Goal: Task Accomplishment & Management: Manage account settings

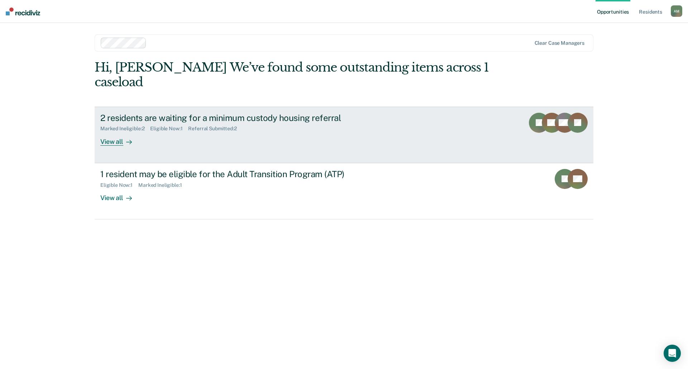
click at [241, 140] on link "2 residents are waiting for a minimum custody housing referral Marked Ineligibl…" at bounding box center [344, 135] width 499 height 57
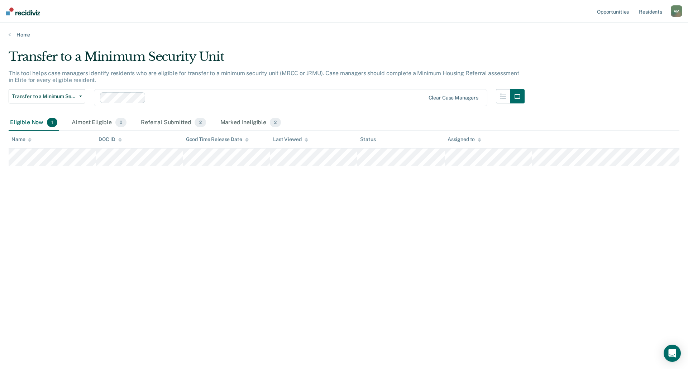
click at [274, 210] on div "Transfer to a Minimum Security Unit This tool helps case managers identify resi…" at bounding box center [344, 182] width 671 height 266
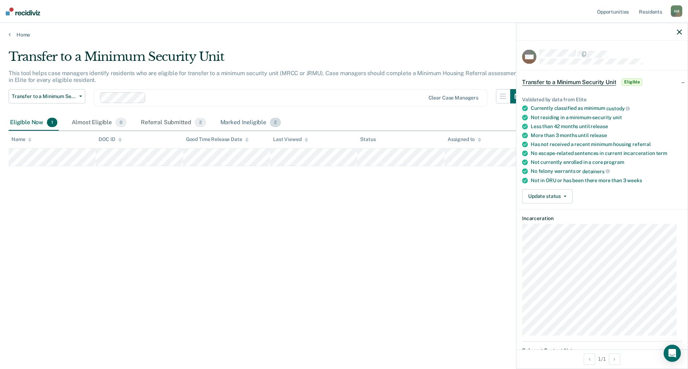
click at [259, 119] on div "Marked Ineligible 2" at bounding box center [251, 123] width 64 height 16
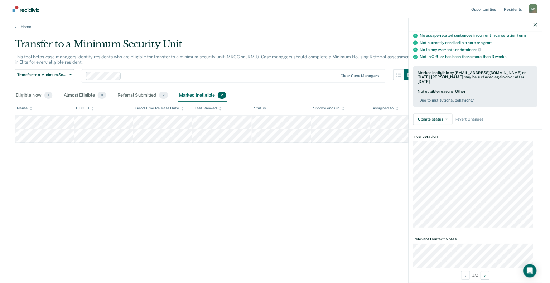
scroll to position [107, 0]
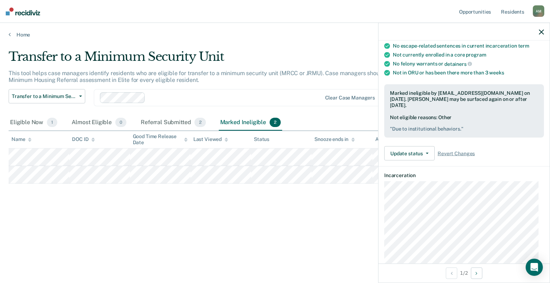
click at [299, 236] on div "Transfer to a Minimum Security Unit This tool helps case managers identify resi…" at bounding box center [275, 150] width 533 height 203
click at [542, 30] on icon "button" at bounding box center [541, 31] width 5 height 5
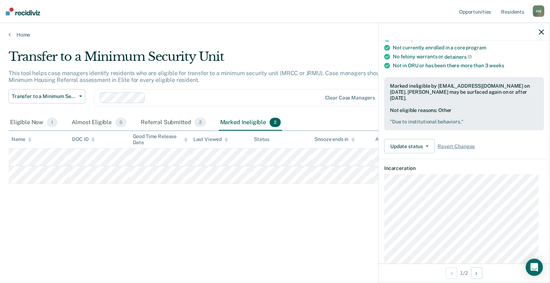
scroll to position [115, 0]
click at [417, 139] on button "Update status" at bounding box center [409, 146] width 51 height 14
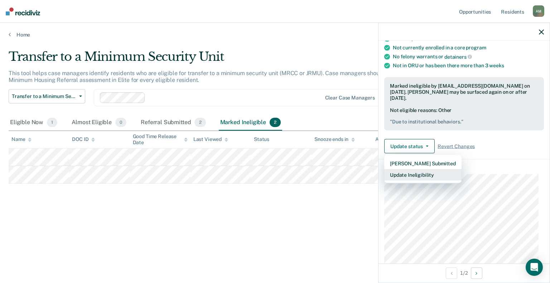
click at [417, 169] on button "Update Ineligibility" at bounding box center [422, 174] width 77 height 11
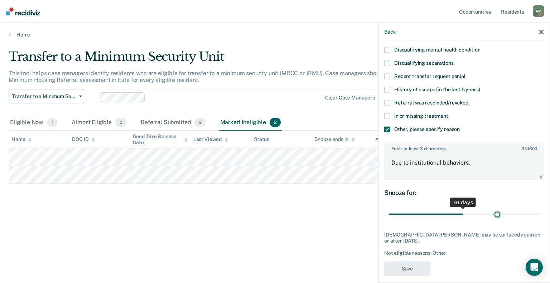
click at [494, 212] on input "range" at bounding box center [464, 214] width 151 height 13
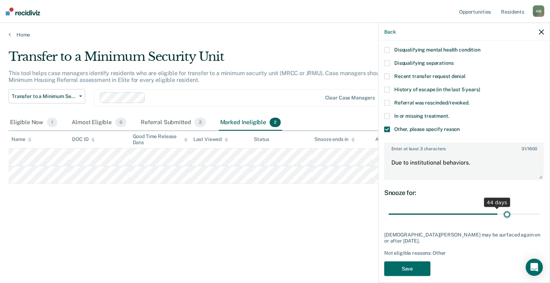
click at [503, 212] on input "range" at bounding box center [464, 214] width 151 height 13
type input "51"
click at [511, 211] on input "range" at bounding box center [464, 214] width 151 height 13
click at [440, 163] on textarea "Due to institutional behaviors." at bounding box center [464, 166] width 158 height 27
click at [489, 161] on textarea "Due to institutional behaviors." at bounding box center [464, 166] width 158 height 27
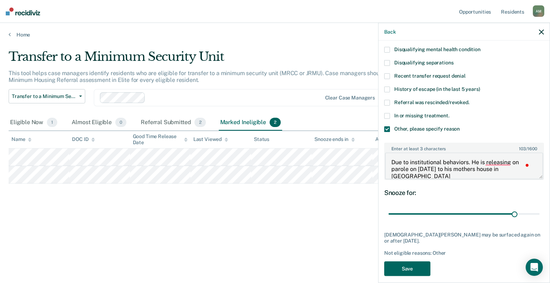
type textarea "Due to institutional behaviors. He is releasing on parole on [DATE] to his moth…"
click at [400, 267] on button "Save" at bounding box center [407, 269] width 46 height 15
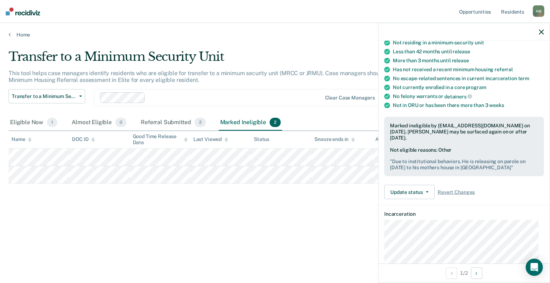
click at [538, 29] on div at bounding box center [464, 32] width 171 height 18
click at [542, 32] on icon "button" at bounding box center [541, 31] width 5 height 5
